Goal: Navigation & Orientation: Find specific page/section

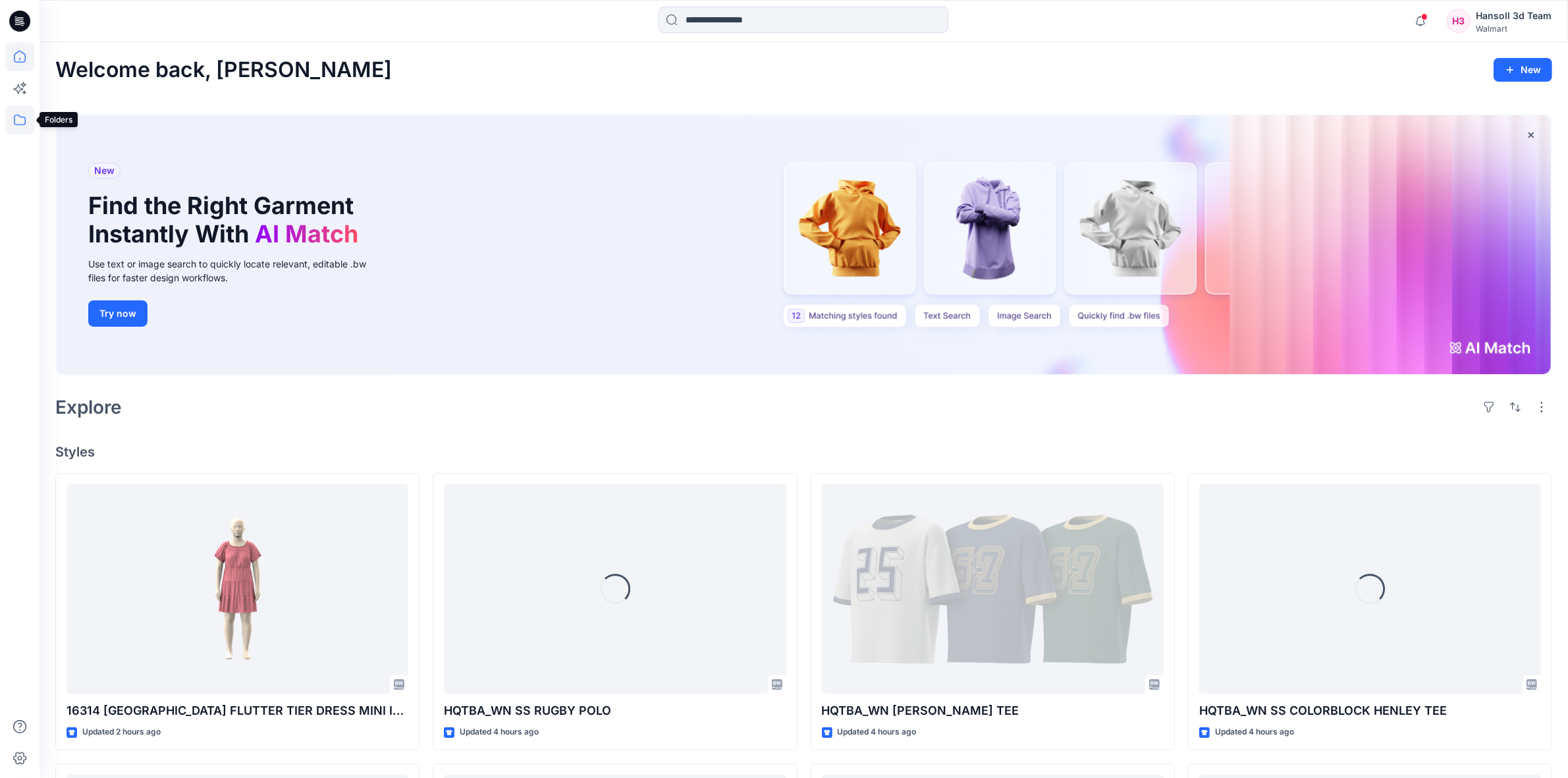
click at [8, 124] on icon at bounding box center [20, 119] width 29 height 29
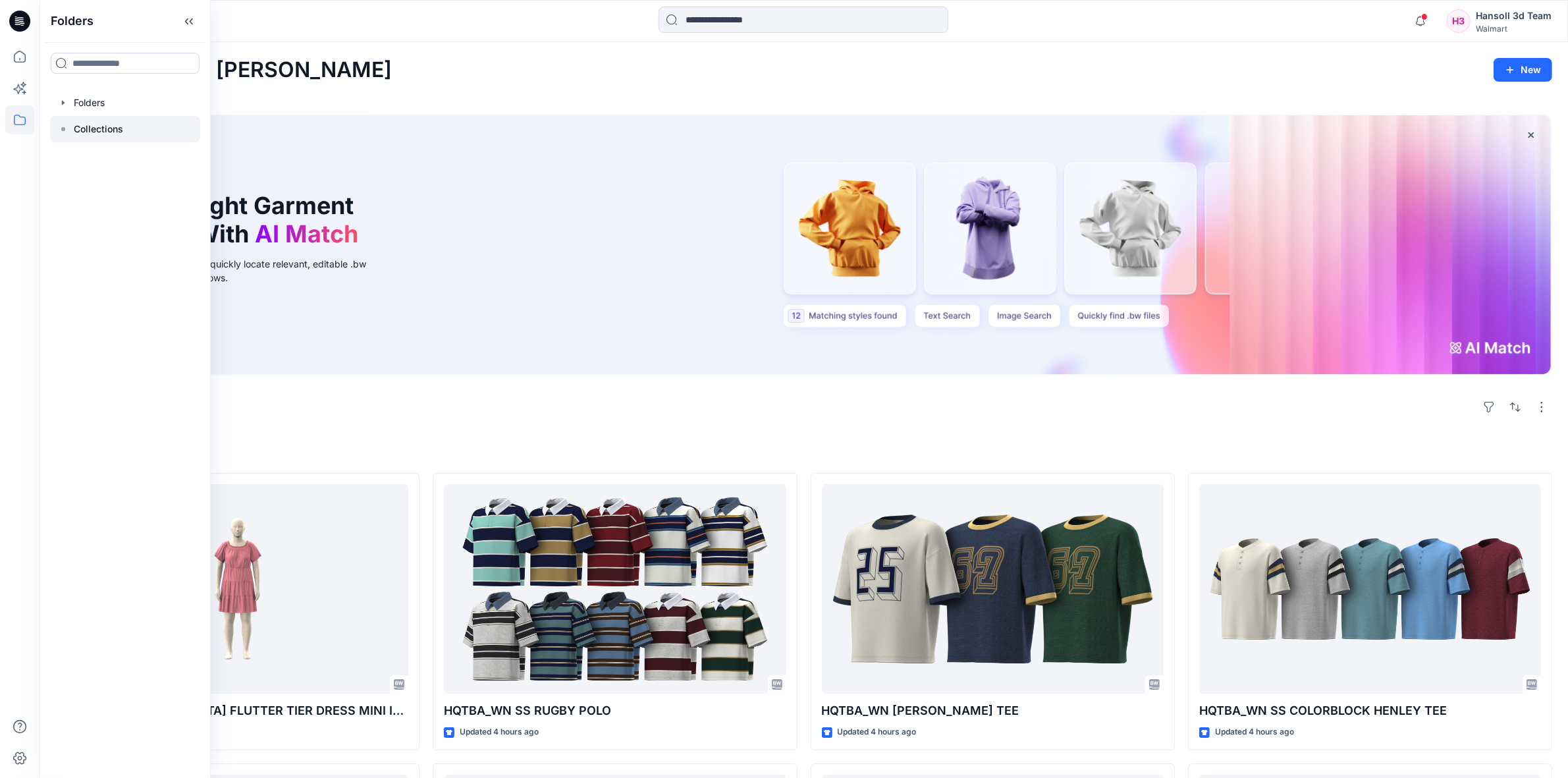
click at [95, 128] on p "Collections" at bounding box center [98, 129] width 50 height 16
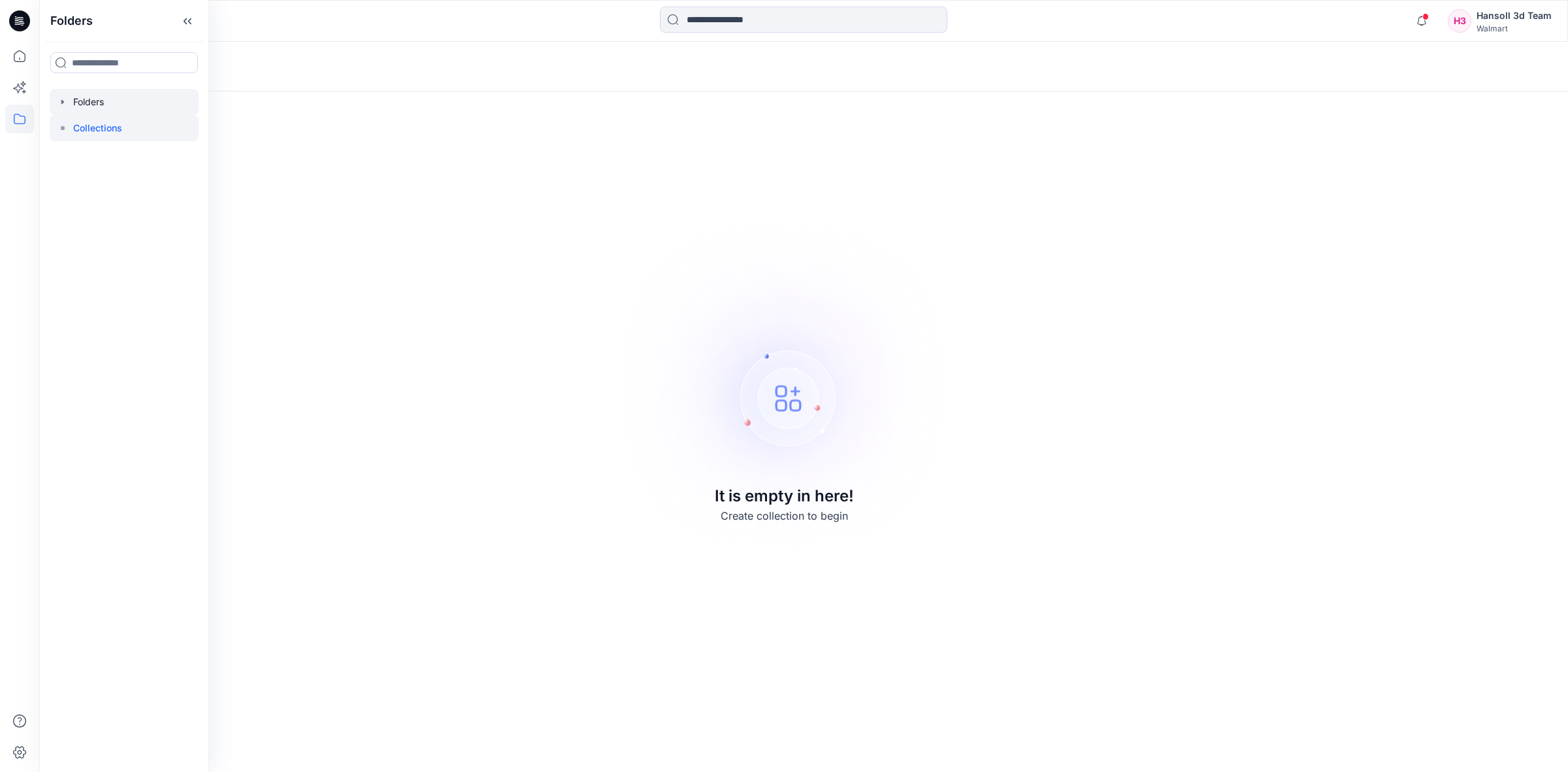
click at [125, 96] on div at bounding box center [123, 102] width 149 height 27
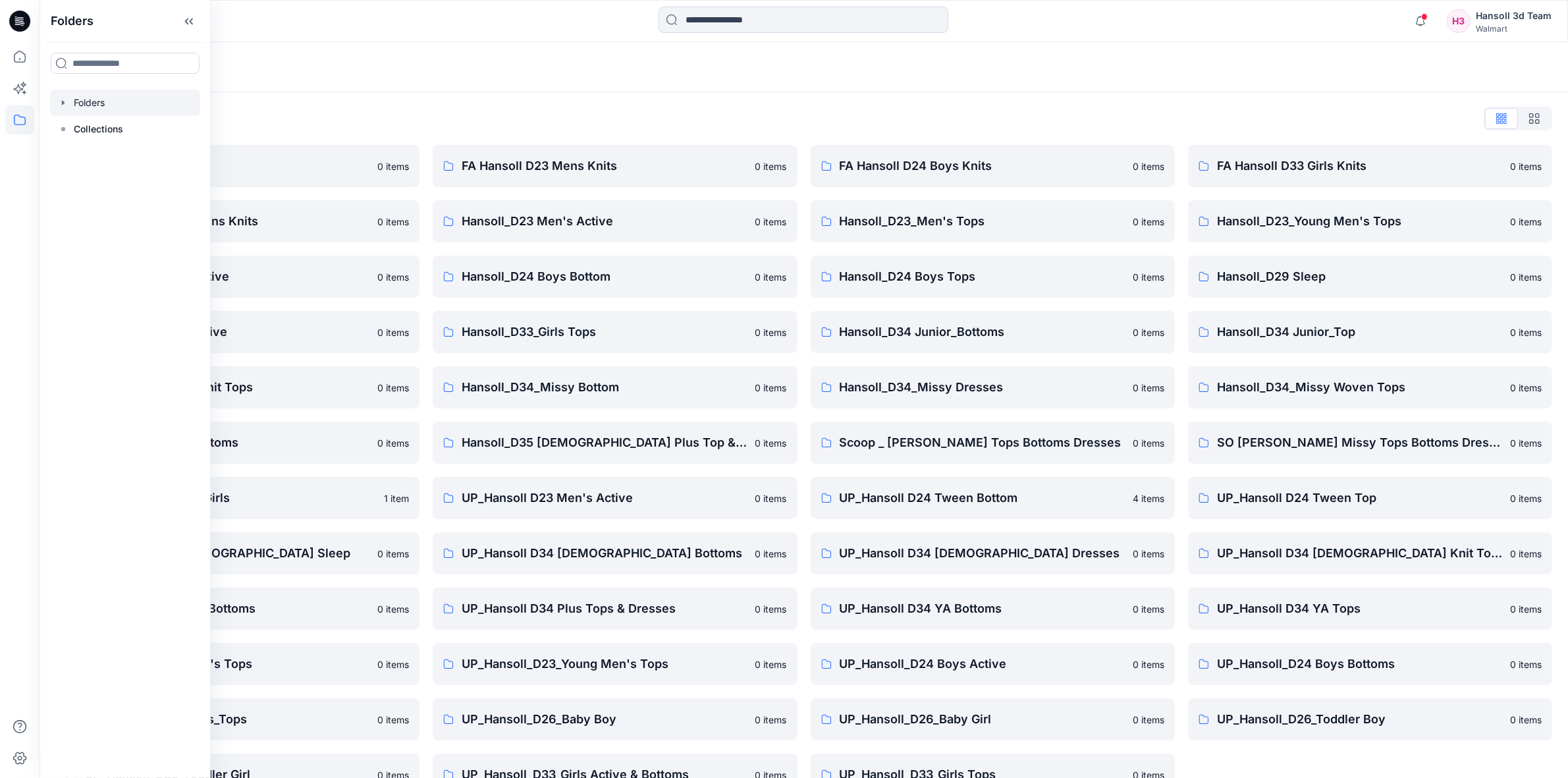
click at [410, 63] on div "Folders" at bounding box center [752, 67] width 1394 height 18
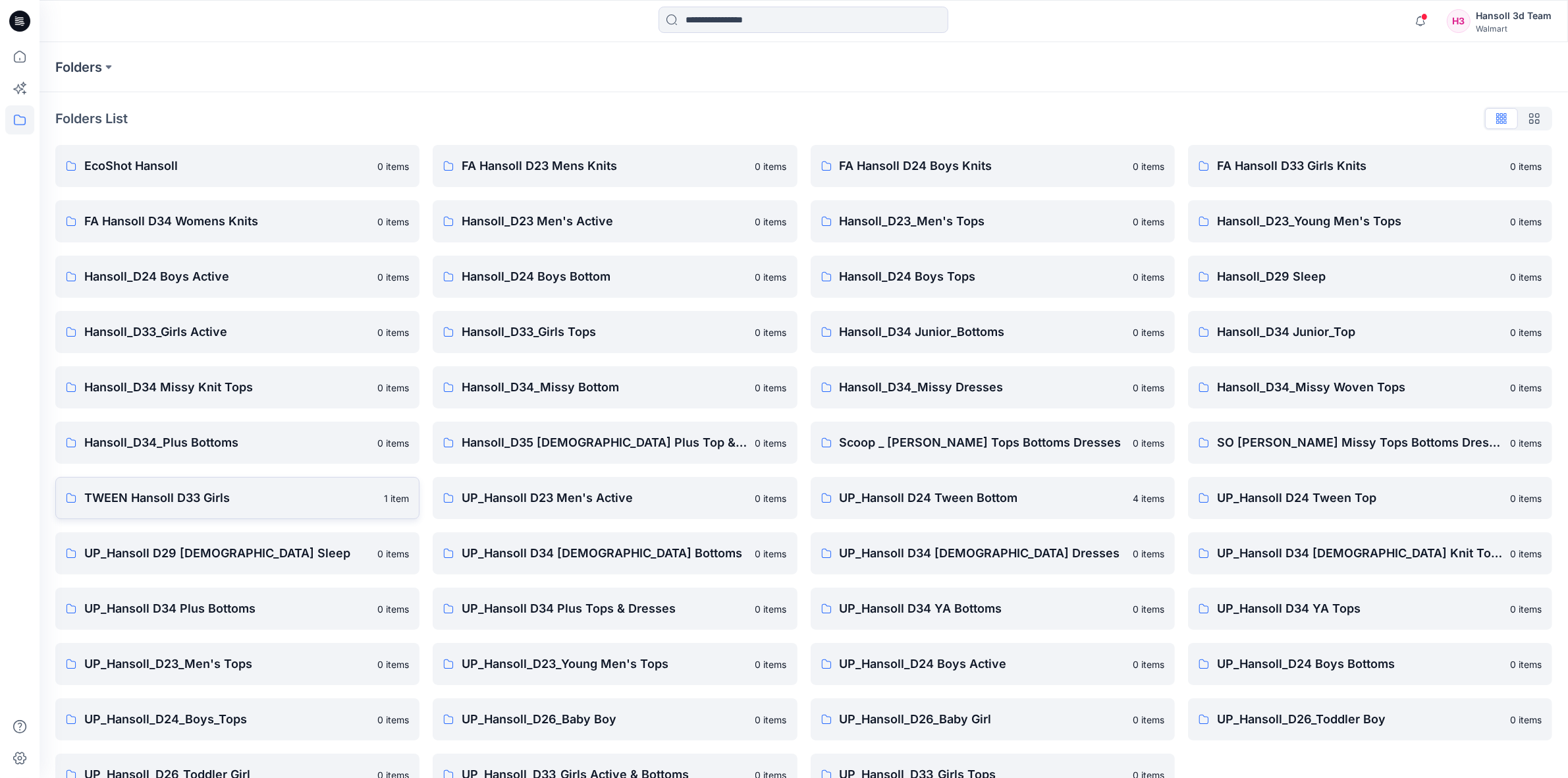
click at [186, 497] on p "TWEEN Hansoll D33 Girls" at bounding box center [229, 497] width 291 height 18
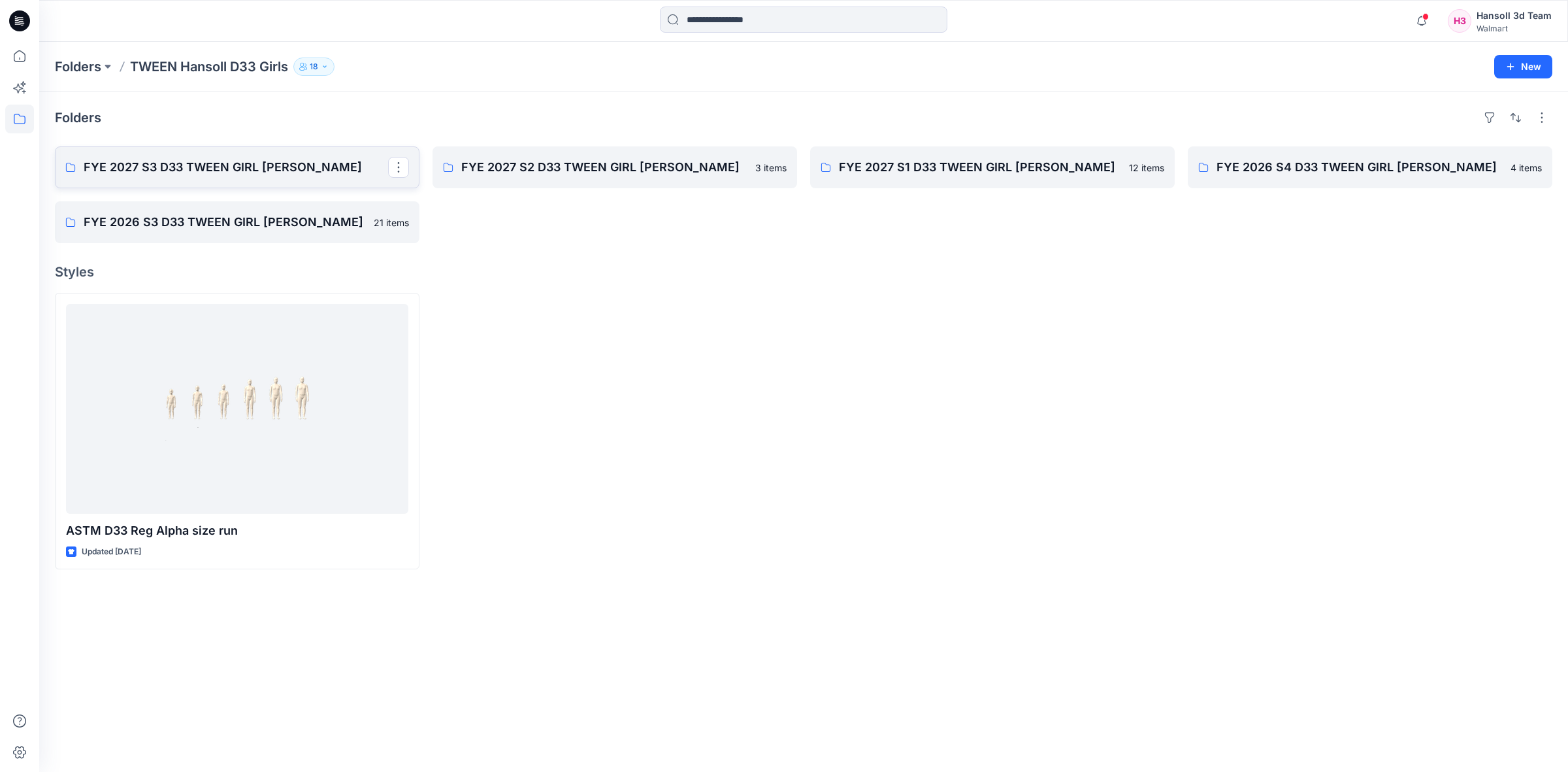
click at [279, 174] on p "FYE 2027 S3 D33 TWEEN GIRL [PERSON_NAME]" at bounding box center [235, 167] width 304 height 18
